Goal: Task Accomplishment & Management: Manage account settings

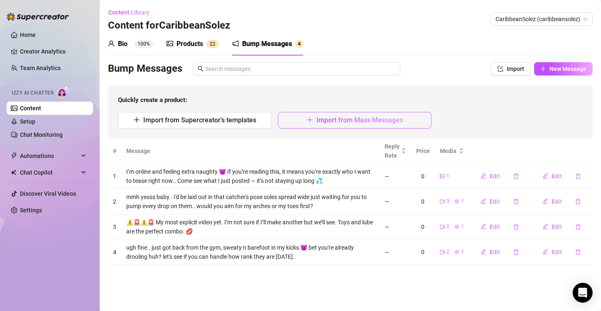
click at [370, 123] on span "Import from Mass Messages" at bounding box center [359, 120] width 86 height 8
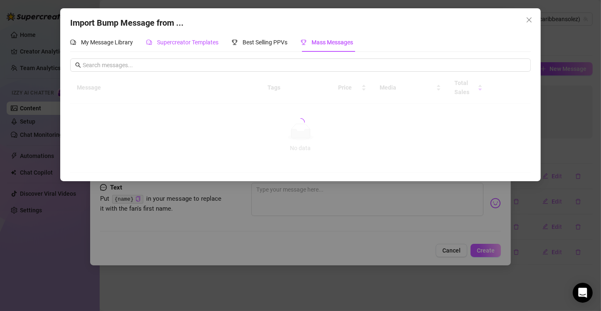
click at [181, 46] on span "Supercreator Templates" at bounding box center [187, 42] width 61 height 7
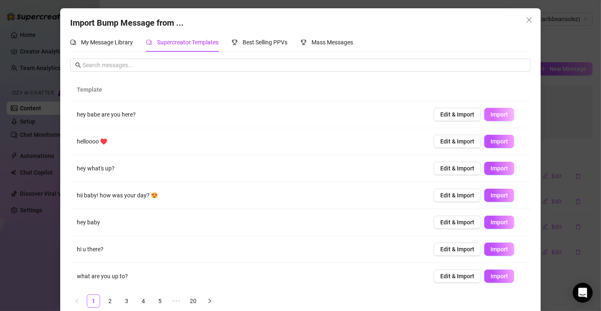
click at [490, 115] on span "Import" at bounding box center [498, 114] width 17 height 7
type textarea "hey babe are you here?"
click at [523, 16] on button "Close" at bounding box center [528, 19] width 13 height 13
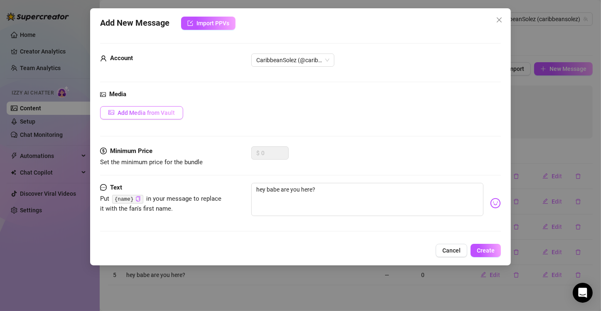
click at [159, 116] on button "Add Media from Vault" at bounding box center [141, 112] width 83 height 13
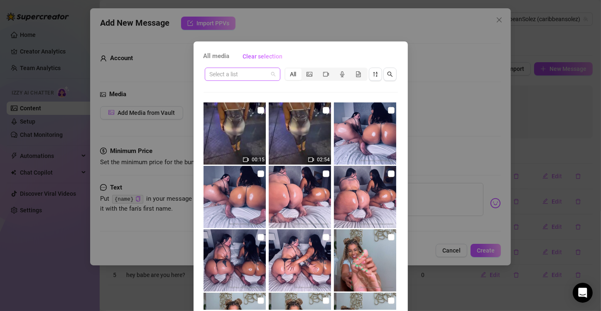
click at [220, 78] on input "search" at bounding box center [239, 74] width 58 height 12
click at [326, 56] on div "All media Clear selection" at bounding box center [300, 56] width 194 height 13
click at [388, 75] on icon "search" at bounding box center [390, 74] width 6 height 6
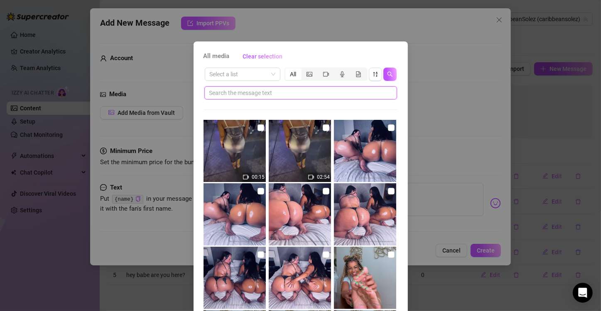
click at [352, 92] on input "text" at bounding box center [297, 92] width 176 height 9
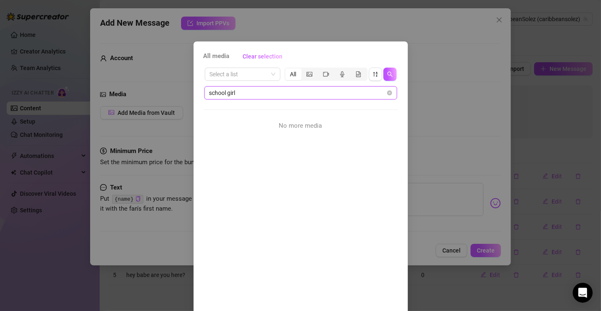
click at [250, 90] on input "school girl" at bounding box center [297, 92] width 176 height 9
type input "cute"
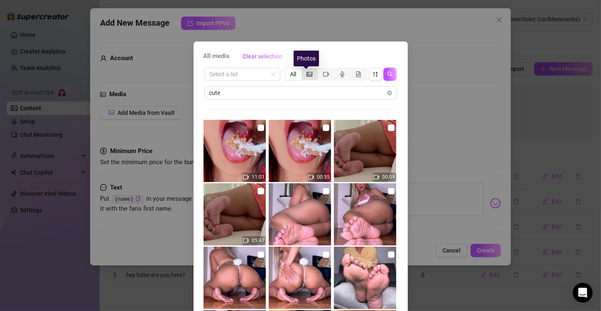
click at [307, 76] on icon "picture" at bounding box center [309, 74] width 6 height 6
click at [304, 70] on input "segmented control" at bounding box center [304, 70] width 0 height 0
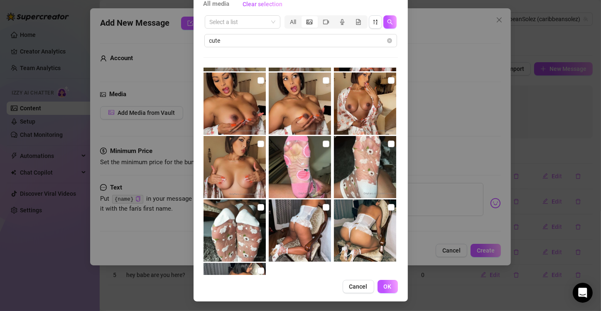
scroll to position [885, 0]
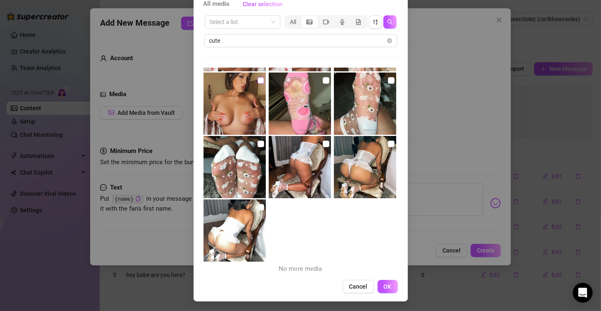
click at [257, 81] on input "checkbox" at bounding box center [260, 80] width 7 height 7
checkbox input "true"
click at [385, 285] on span "OK" at bounding box center [388, 287] width 8 height 7
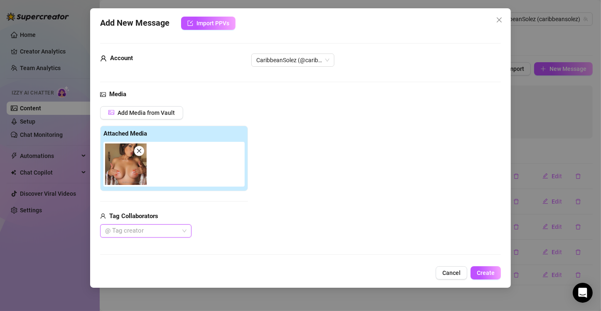
scroll to position [95, 0]
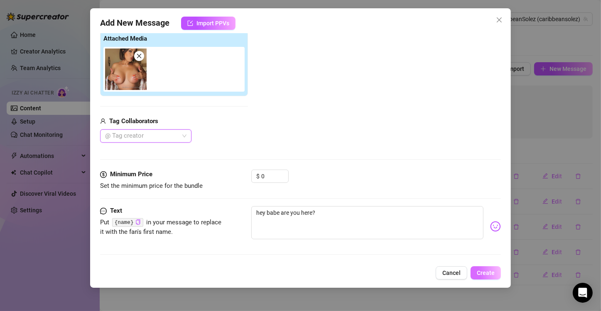
click at [488, 273] on span "Create" at bounding box center [486, 273] width 18 height 7
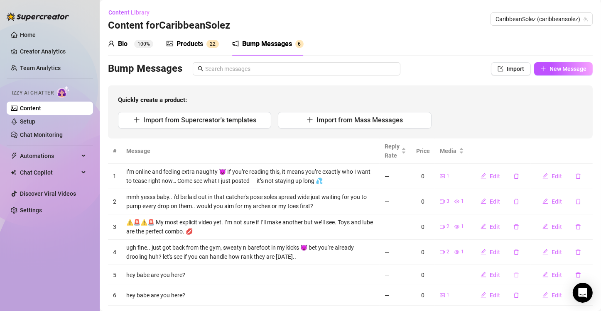
click at [514, 273] on icon "delete" at bounding box center [516, 274] width 5 height 5
click at [535, 256] on span "Yes" at bounding box center [533, 253] width 10 height 7
click at [275, 201] on td "mmh yesss baby.. i'd be laid out in that catcher's pose soles spread wide just …" at bounding box center [250, 201] width 258 height 25
click at [496, 201] on span "Edit" at bounding box center [495, 202] width 10 height 7
type textarea "mmh yesss baby.. i'd be laid out in that catcher's pose soles spread wide just …"
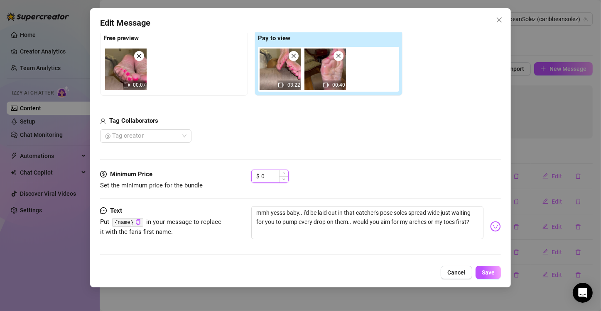
click at [270, 174] on input "0" at bounding box center [274, 176] width 27 height 12
type input "."
type input "9"
click at [486, 271] on span "Save" at bounding box center [488, 273] width 13 height 7
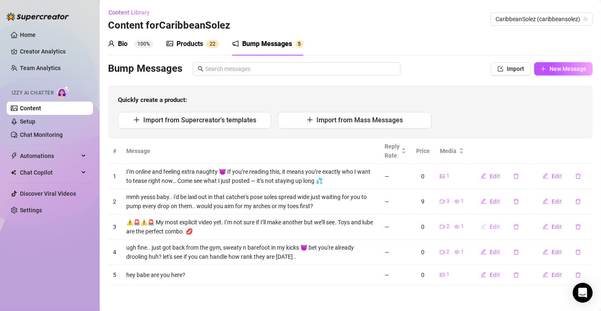
click at [496, 226] on span "Edit" at bounding box center [495, 227] width 10 height 7
type textarea "⚠️🚨⚠️🚨 My most explicit video yet. I’m not sure if I’ll make another but we’ll …"
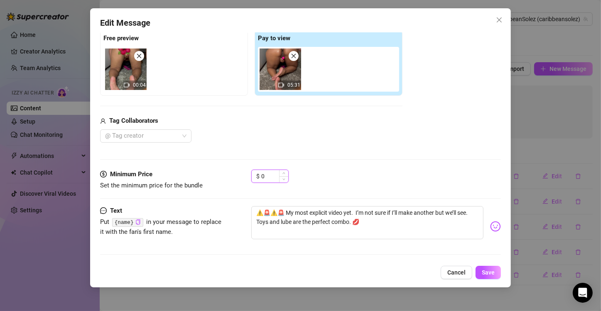
click at [268, 176] on input "0" at bounding box center [274, 176] width 27 height 12
type input "24.99"
click at [488, 276] on span "Save" at bounding box center [488, 273] width 13 height 7
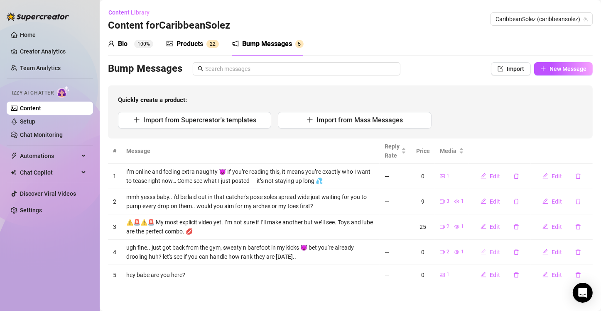
click at [495, 251] on span "Edit" at bounding box center [495, 252] width 10 height 7
type textarea "ugh fine.. just got back from the gym, sweaty n barefoot in my kicks 😈 bet you'…"
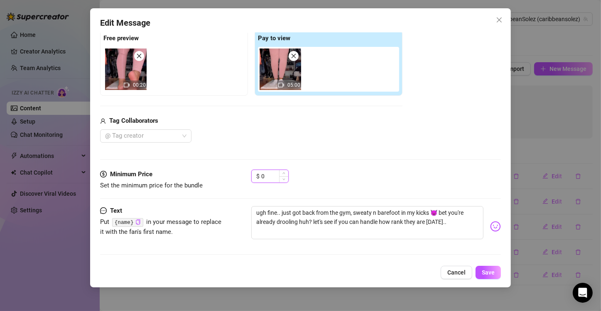
click at [271, 176] on input "0" at bounding box center [274, 176] width 27 height 12
type input "7"
click at [493, 272] on span "Save" at bounding box center [488, 273] width 13 height 7
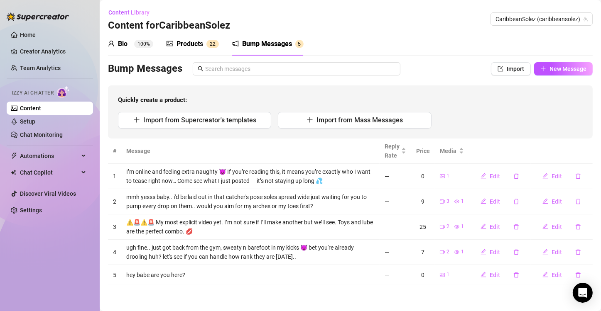
click at [207, 43] on sup "2 2" at bounding box center [212, 44] width 12 height 8
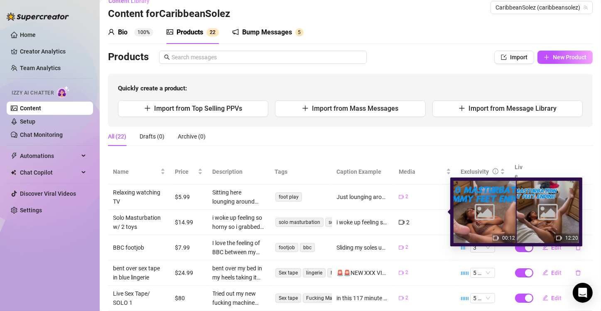
scroll to position [0, 0]
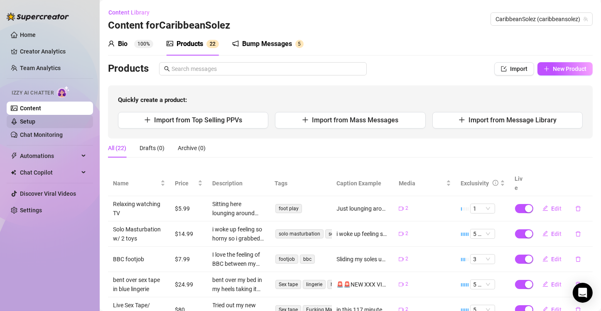
click at [28, 122] on link "Setup" at bounding box center [27, 121] width 15 height 7
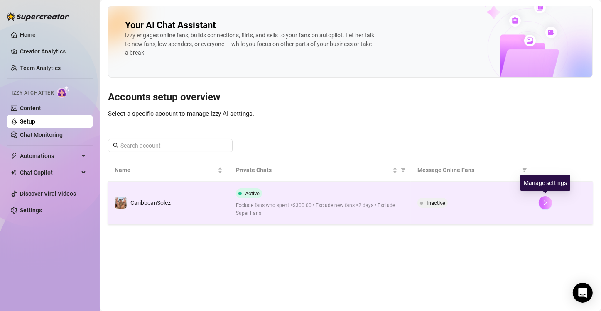
click at [546, 203] on icon "right" at bounding box center [545, 203] width 3 height 5
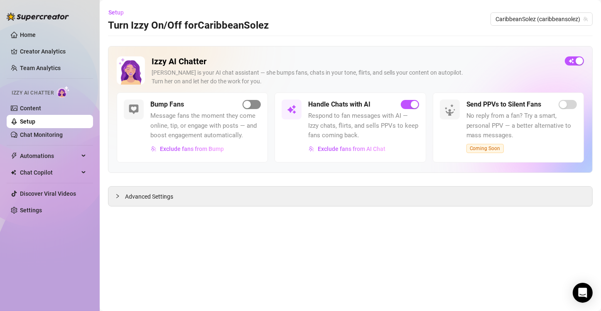
click at [256, 104] on span "button" at bounding box center [252, 104] width 18 height 9
click at [117, 198] on icon "collapsed" at bounding box center [117, 196] width 5 height 5
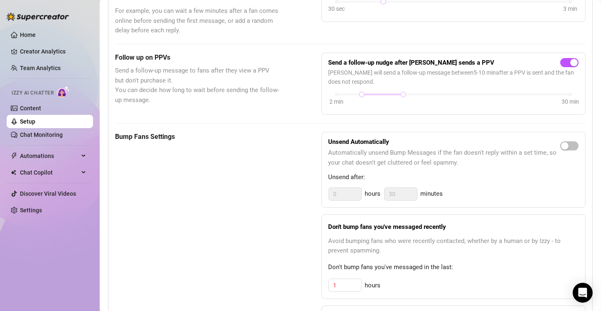
scroll to position [293, 0]
click at [564, 147] on span "button" at bounding box center [569, 145] width 18 height 9
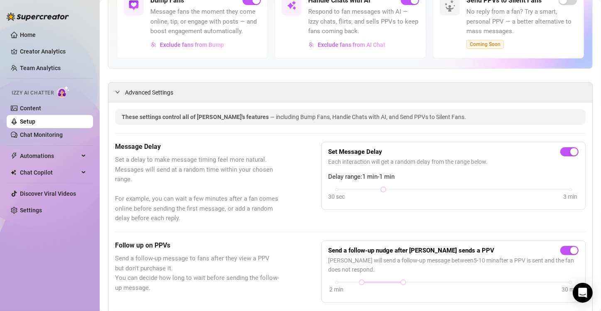
scroll to position [59, 0]
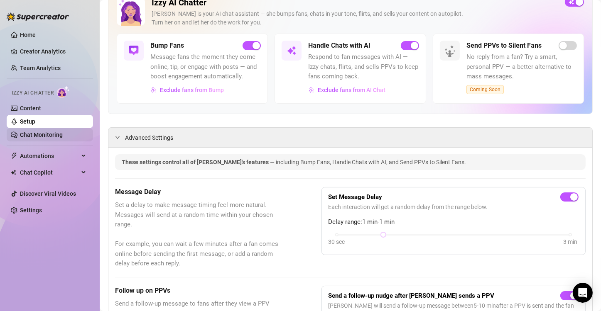
click at [49, 135] on link "Chat Monitoring" at bounding box center [41, 135] width 43 height 7
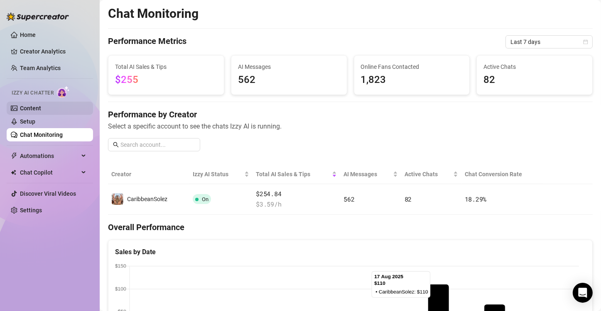
click at [27, 111] on link "Content" at bounding box center [30, 108] width 21 height 7
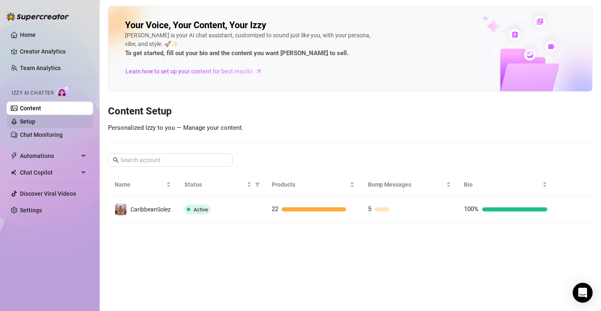
click at [27, 123] on link "Setup" at bounding box center [27, 121] width 15 height 7
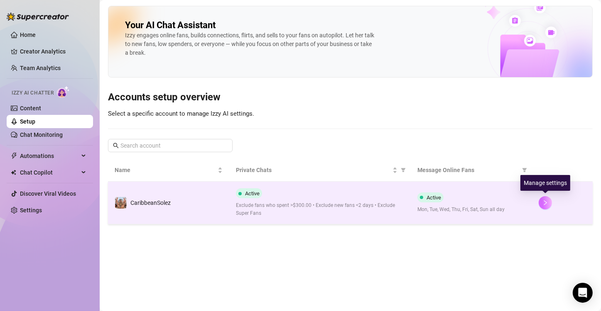
click at [544, 203] on icon "right" at bounding box center [545, 203] width 6 height 6
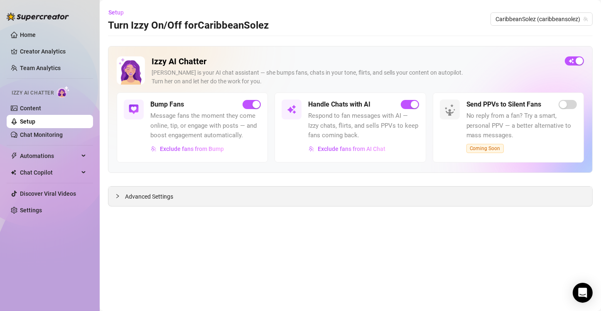
click at [119, 194] on icon "collapsed" at bounding box center [117, 196] width 5 height 5
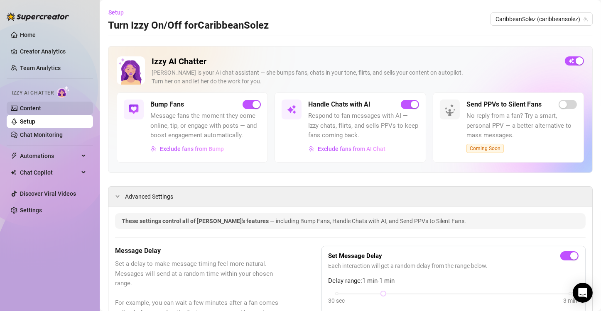
click at [32, 105] on link "Content" at bounding box center [30, 108] width 21 height 7
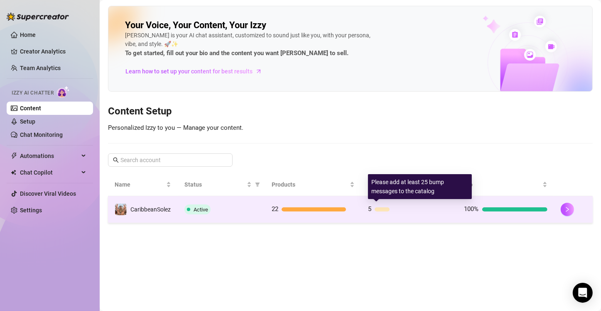
click at [384, 208] on div at bounding box center [382, 210] width 15 height 4
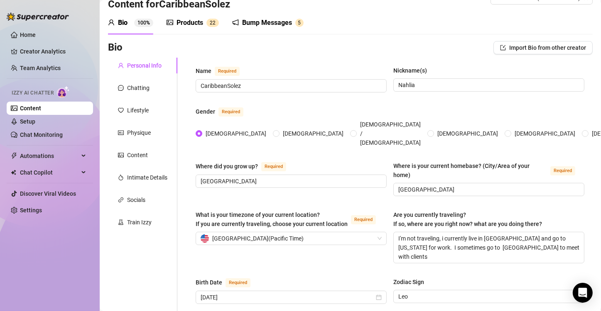
scroll to position [21, 0]
click at [146, 86] on div "Chatting" at bounding box center [138, 88] width 22 height 9
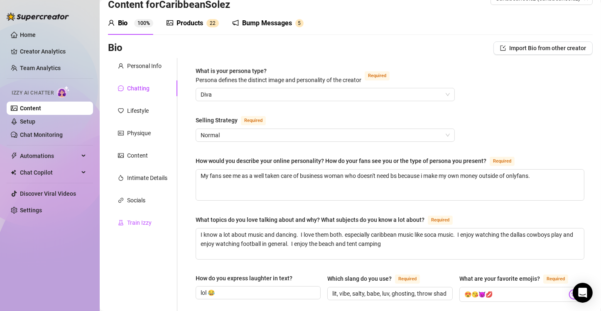
click at [136, 225] on div "Train Izzy" at bounding box center [139, 222] width 25 height 9
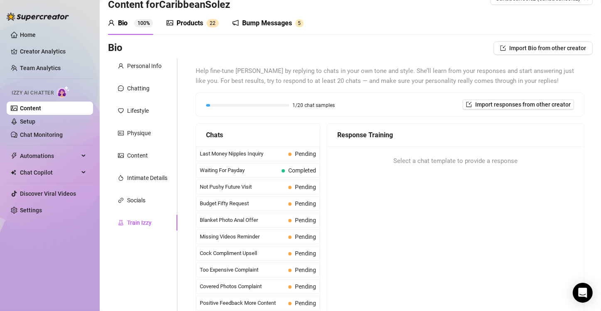
click at [200, 23] on div "Products" at bounding box center [190, 23] width 27 height 10
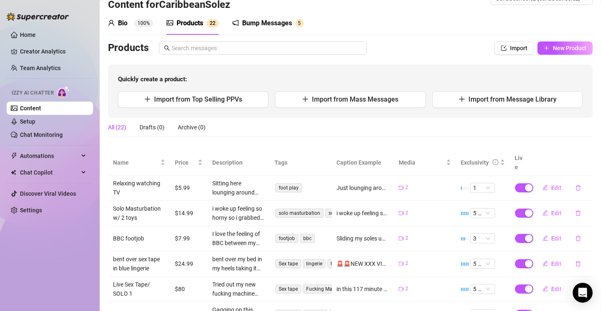
click at [276, 20] on div "Bump Messages" at bounding box center [267, 23] width 50 height 10
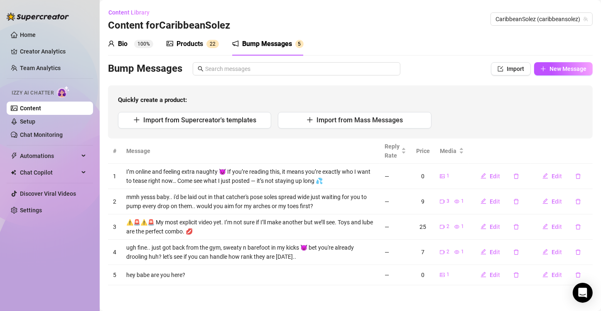
scroll to position [0, 0]
click at [564, 68] on span "New Message" at bounding box center [567, 69] width 37 height 7
type textarea "Type your message here..."
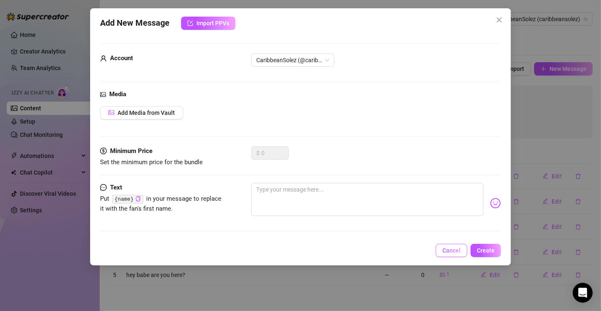
click at [451, 252] on span "Cancel" at bounding box center [451, 251] width 18 height 7
